Goal: Information Seeking & Learning: Compare options

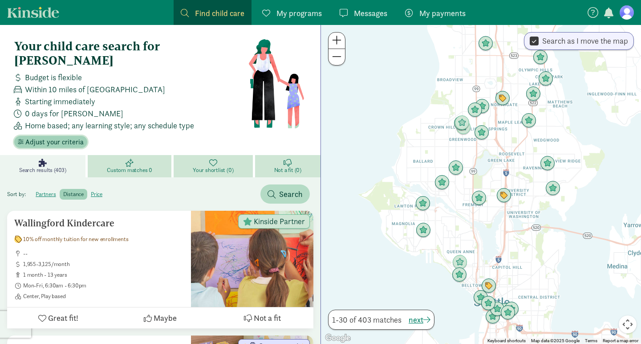
click at [53, 137] on span "Adjust your criteria" at bounding box center [54, 142] width 58 height 11
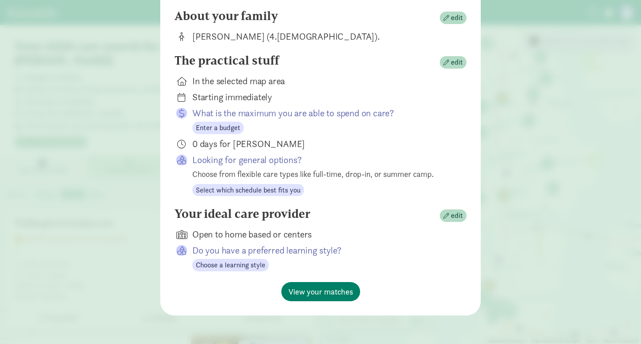
scroll to position [89, 0]
click at [323, 290] on span "View your matches" at bounding box center [321, 291] width 65 height 12
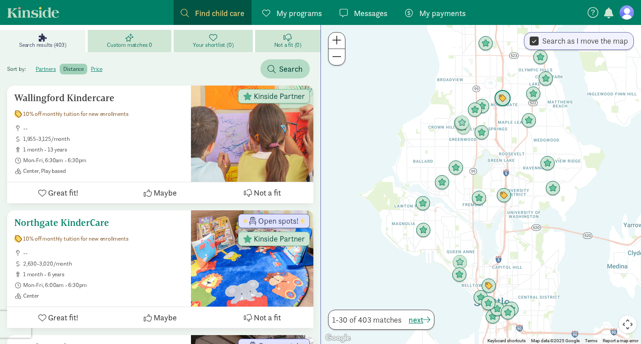
scroll to position [122, 0]
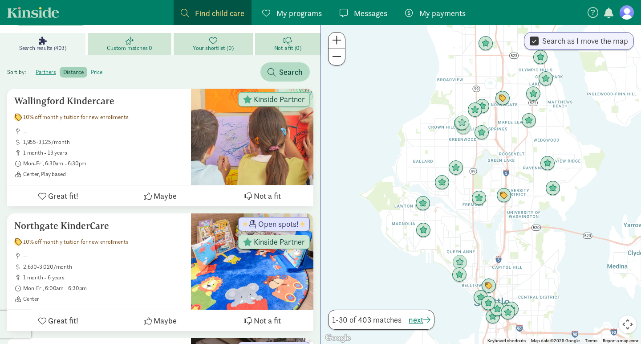
click at [98, 67] on label "price" at bounding box center [96, 72] width 19 height 11
click at [91, 69] on input "price" at bounding box center [91, 69] width 0 height 0
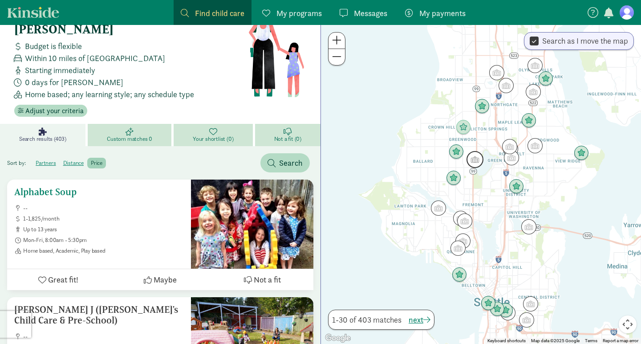
scroll to position [31, 0]
click at [48, 187] on h5 "Alphabet Soup" at bounding box center [99, 192] width 170 height 11
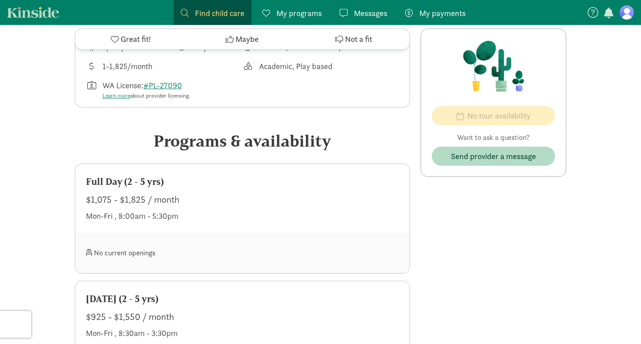
scroll to position [316, 0]
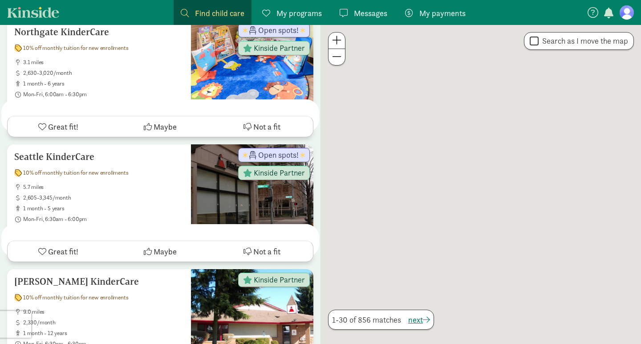
scroll to position [31, 0]
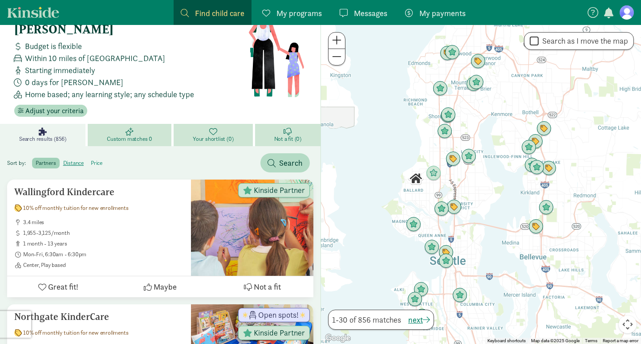
click at [97, 158] on label "price" at bounding box center [96, 163] width 19 height 11
click at [91, 159] on input "price" at bounding box center [91, 159] width 0 height 0
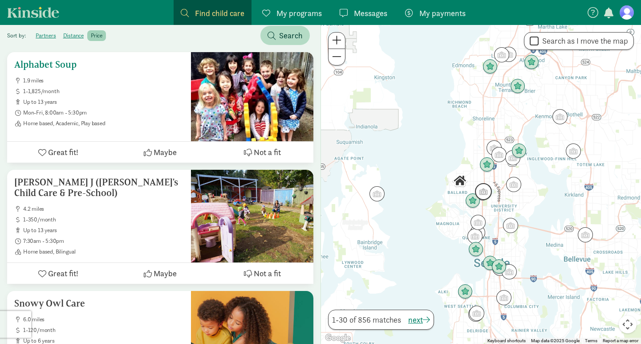
scroll to position [167, 0]
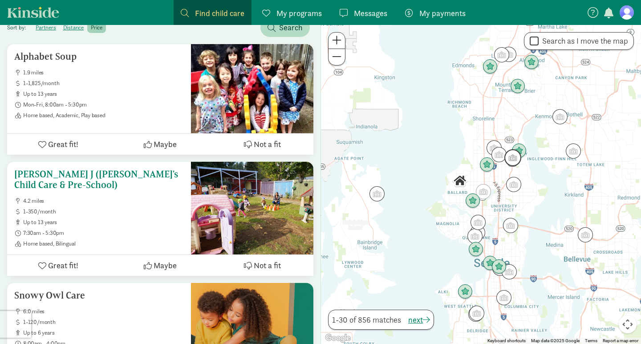
click at [99, 169] on h5 "[PERSON_NAME] J ([PERSON_NAME]'s Child Care & Pre-School)" at bounding box center [99, 179] width 170 height 21
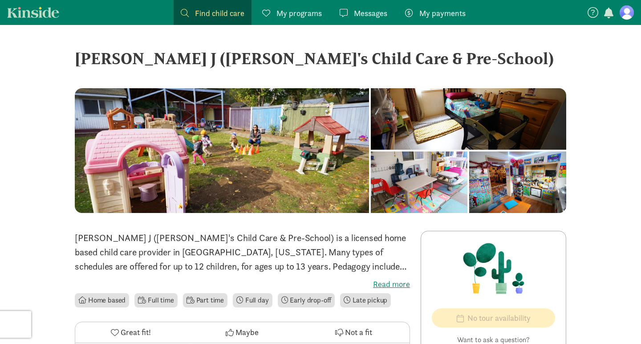
click at [398, 281] on label "Read more" at bounding box center [242, 284] width 335 height 11
click at [0, 0] on input "Read more" at bounding box center [0, 0] width 0 height 0
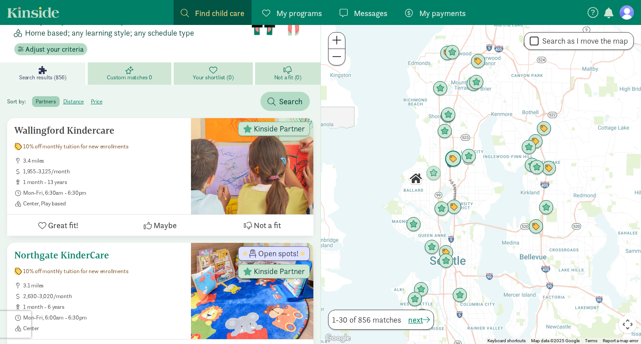
scroll to position [92, 0]
click at [98, 97] on label "price" at bounding box center [96, 102] width 19 height 11
click at [91, 98] on input "price" at bounding box center [91, 98] width 0 height 0
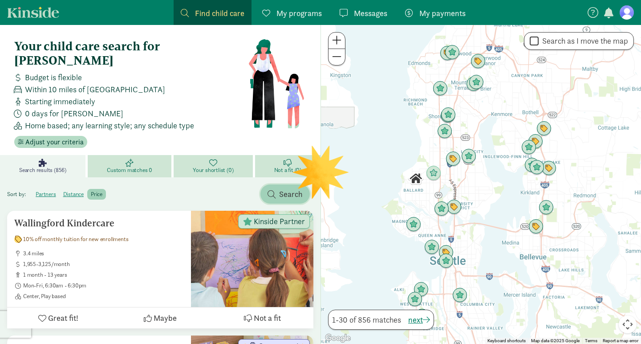
click at [279, 188] on span "Search" at bounding box center [291, 194] width 24 height 12
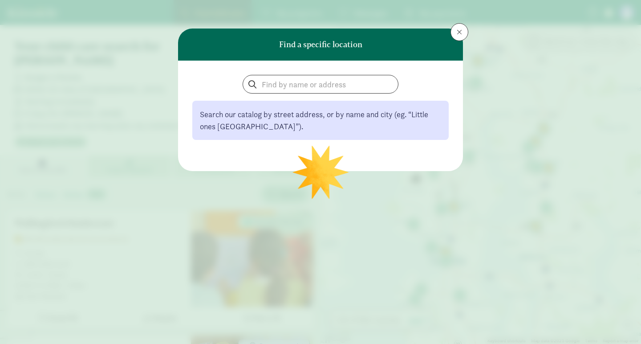
click at [459, 33] on span at bounding box center [459, 31] width 5 height 7
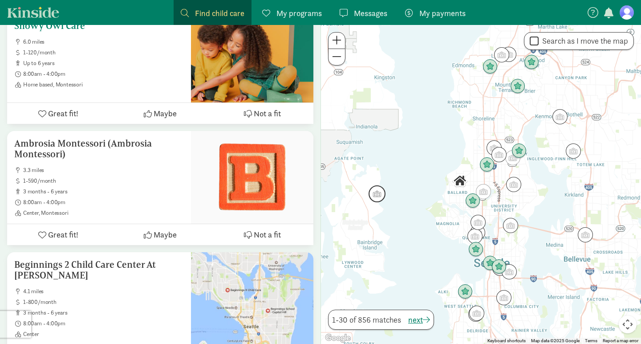
scroll to position [437, 0]
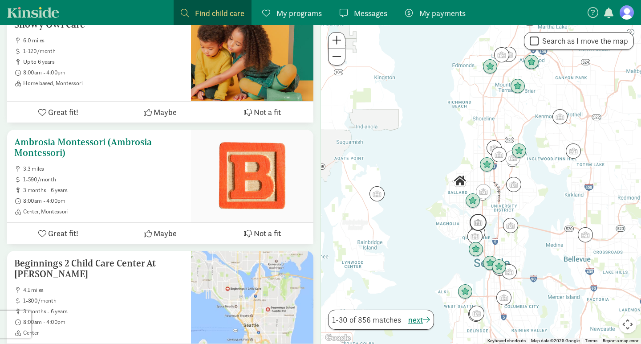
click at [95, 137] on h5 "Ambrosia Montessori (Ambrosia Montessori)" at bounding box center [99, 147] width 170 height 21
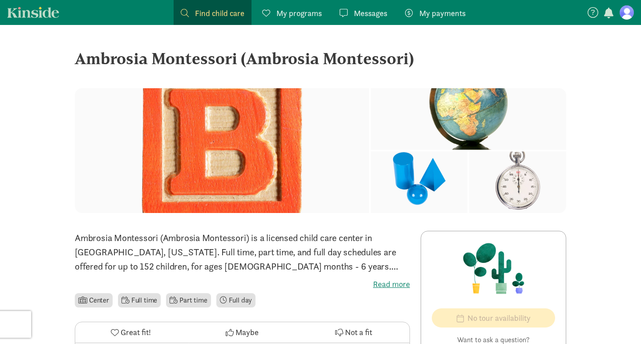
click at [393, 281] on label "Read more" at bounding box center [242, 284] width 335 height 11
click at [0, 0] on input "Read more" at bounding box center [0, 0] width 0 height 0
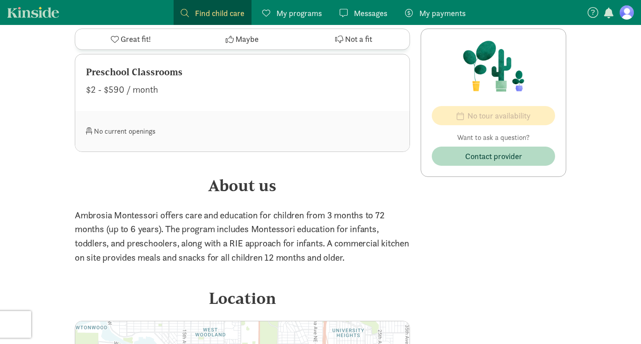
scroll to position [734, 0]
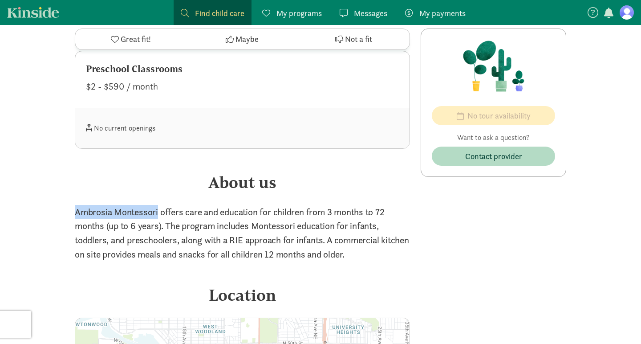
drag, startPoint x: 158, startPoint y: 195, endPoint x: 77, endPoint y: 195, distance: 80.6
click at [77, 205] on p "Ambrosia Montessori offers care and education for children from 3 months to 72 …" at bounding box center [242, 233] width 335 height 57
copy p "Ambrosia Montessori"
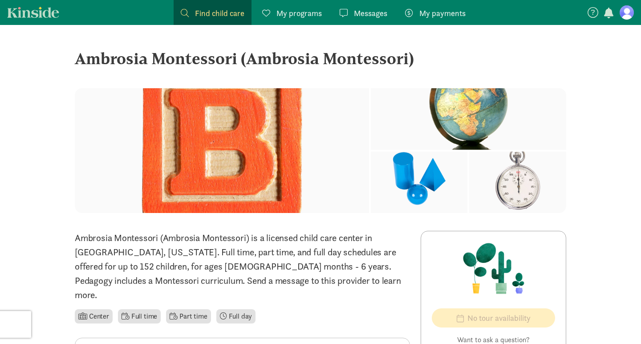
scroll to position [0, 0]
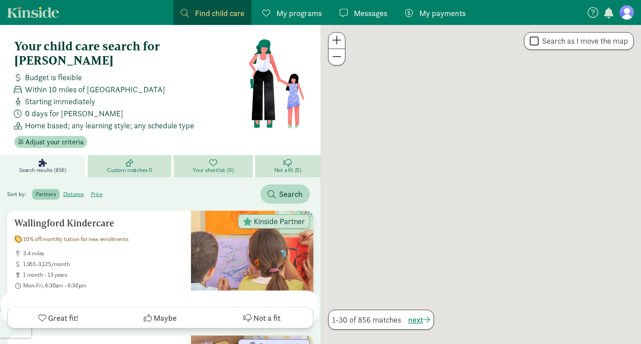
scroll to position [437, 0]
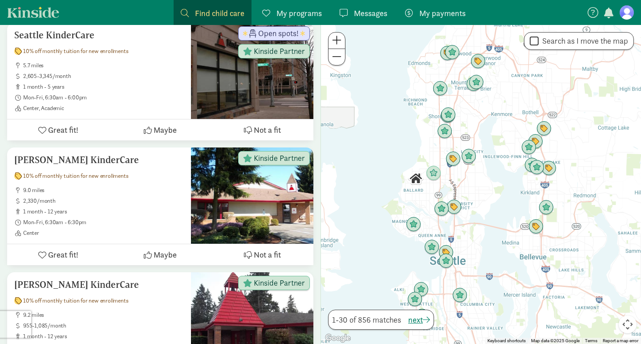
click at [344, 41] on button at bounding box center [337, 41] width 16 height 16
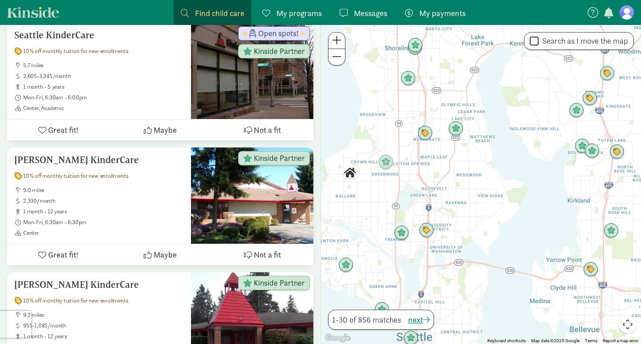
click at [344, 41] on button at bounding box center [337, 41] width 16 height 16
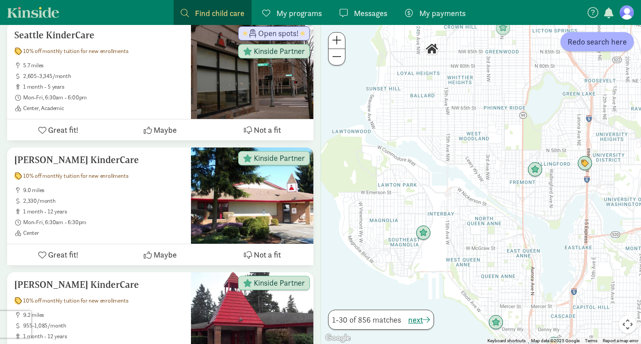
drag, startPoint x: 426, startPoint y: 195, endPoint x: 641, endPoint y: 82, distance: 242.6
click at [641, 82] on div at bounding box center [481, 184] width 320 height 319
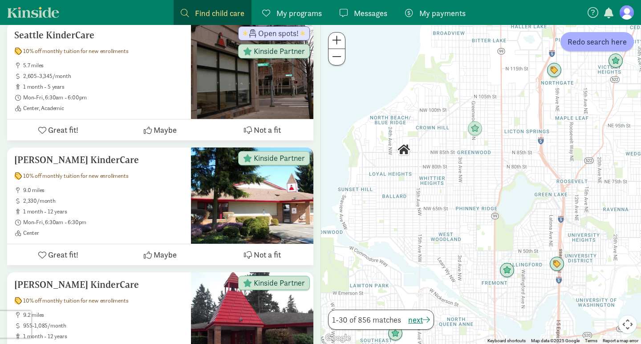
drag, startPoint x: 563, startPoint y: 106, endPoint x: 535, endPoint y: 207, distance: 105.4
click at [535, 207] on div at bounding box center [481, 184] width 320 height 319
click at [593, 46] on span "Redo search here" at bounding box center [597, 42] width 59 height 12
